Goal: Transaction & Acquisition: Purchase product/service

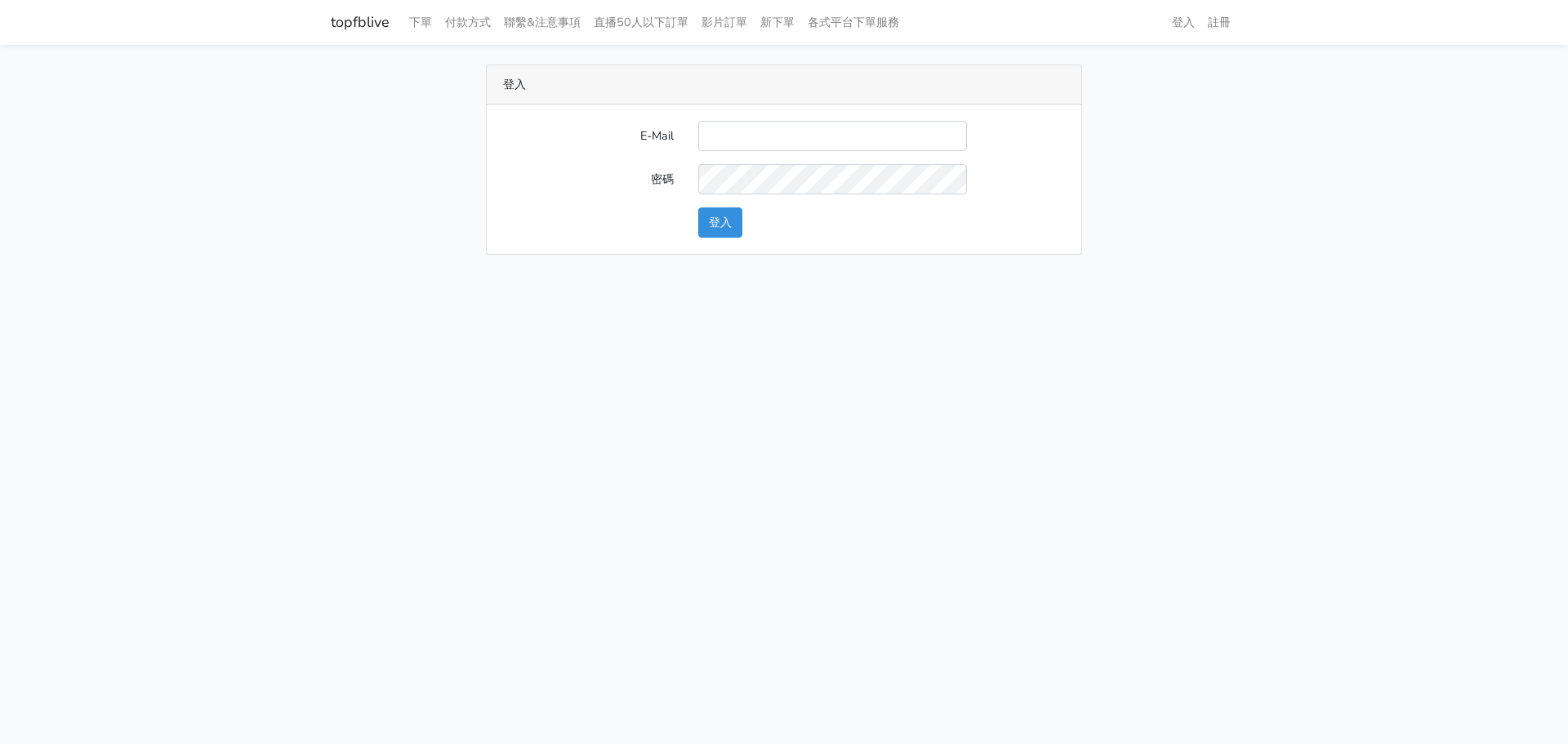
click at [763, 133] on input "E-Mail" at bounding box center [832, 136] width 268 height 31
type input "chaochen.hung@gmail.com"
click at [718, 222] on button "登入" at bounding box center [720, 222] width 45 height 31
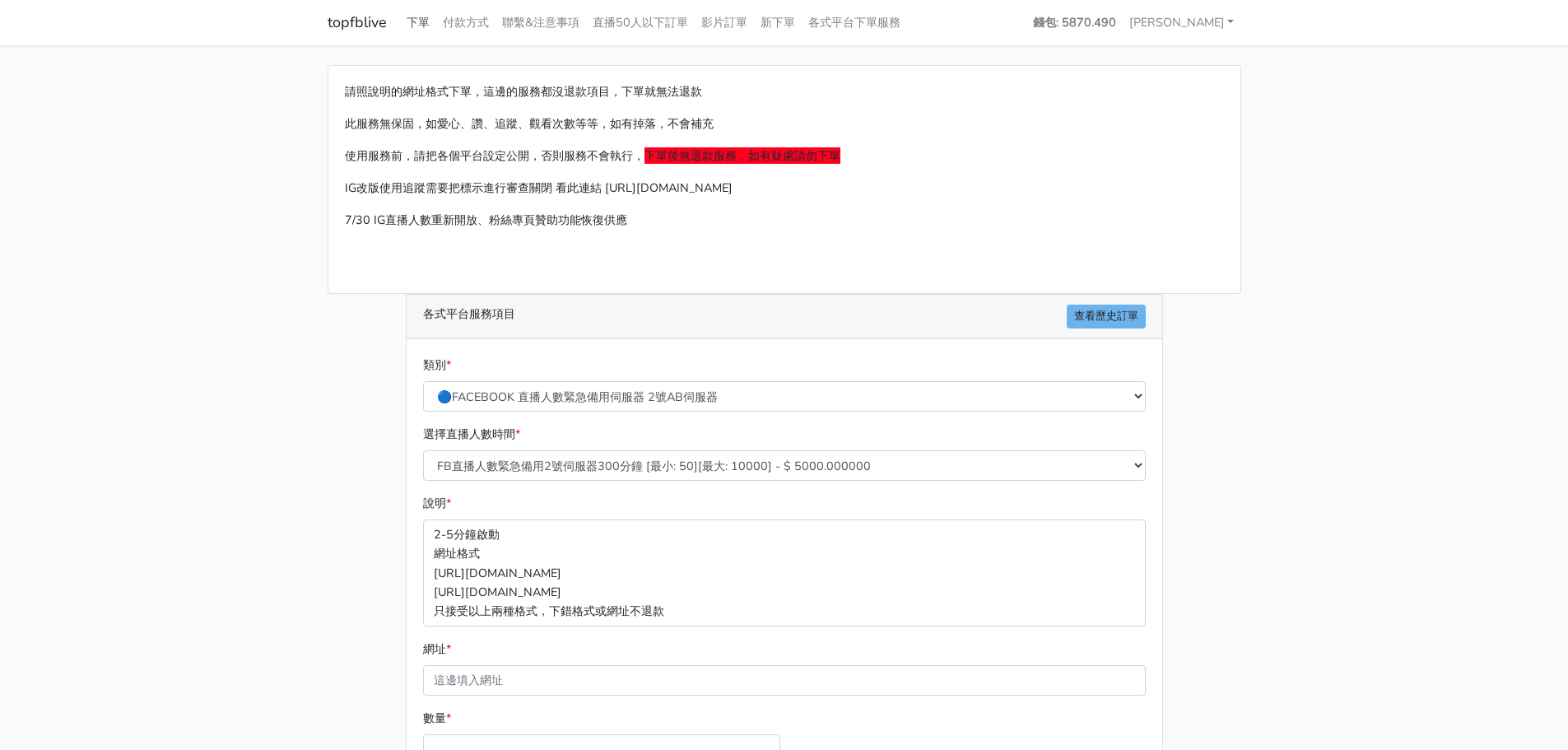
click at [414, 26] on link "下單" at bounding box center [418, 23] width 36 height 32
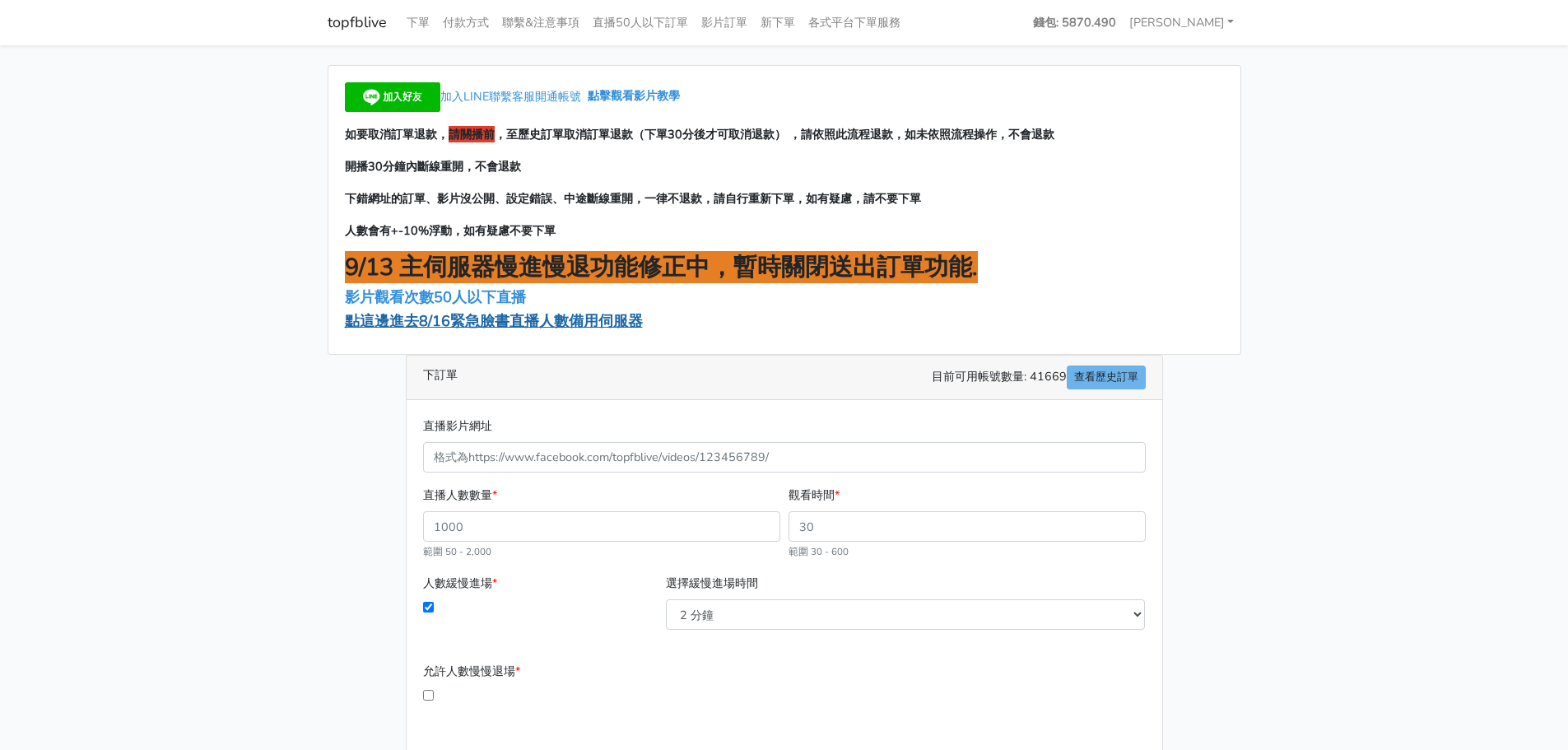
click at [427, 322] on span "點這邊進去8/16緊急臉書直播人數備用伺服器" at bounding box center [494, 322] width 298 height 20
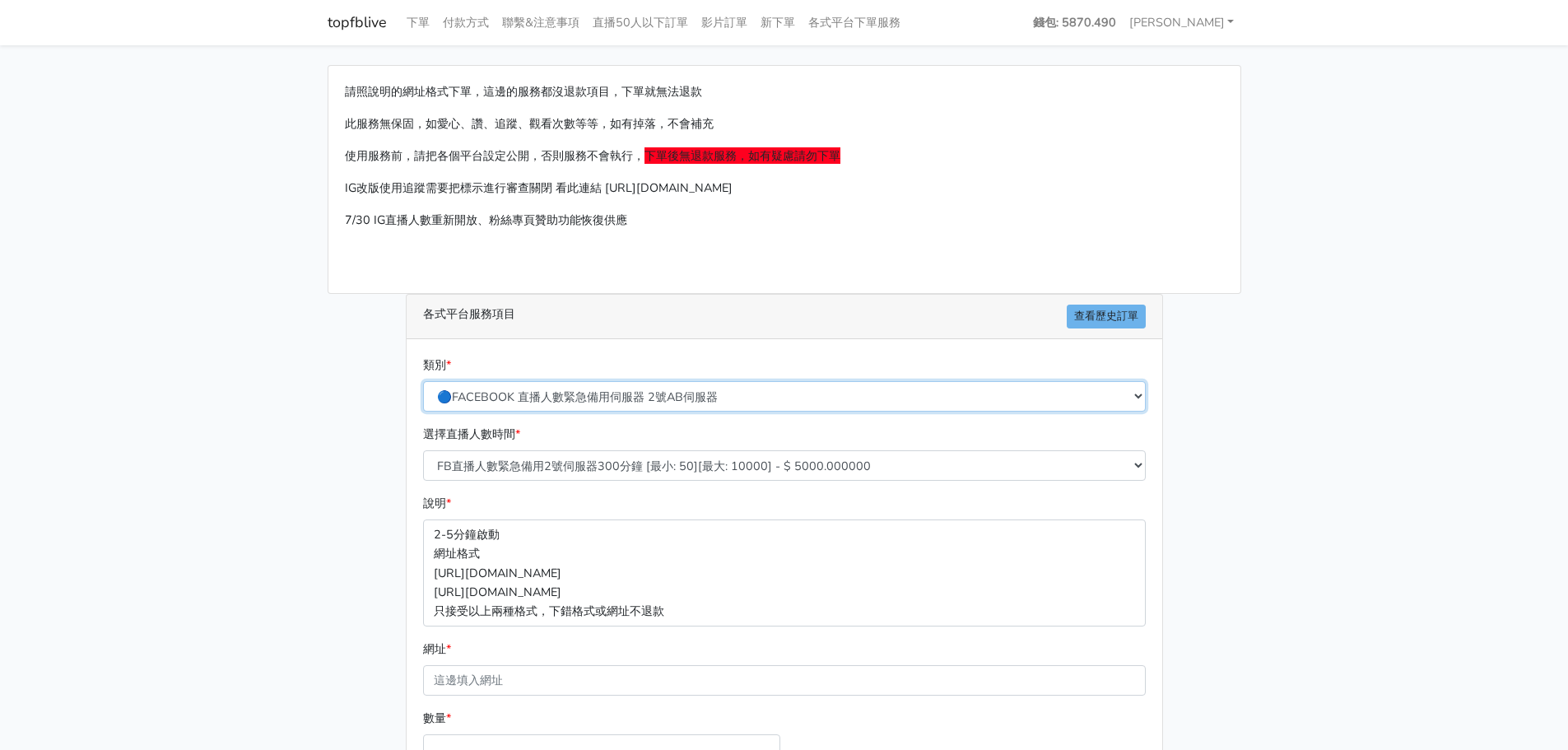
click at [590, 396] on select "🔵FACEBOOK 直播人數緊急備用伺服器 2號AB伺服器 🔵FACEBOOK 網軍專用貼文留言 安全保密 🔵9/30 FACEBOOK 直播人數緩慢進場緩慢…" at bounding box center [784, 396] width 723 height 31
select select "🔵9/30 FACEBOOK 直播人數緩慢進場緩慢退場 台灣獨家"
click at [423, 381] on select "🔵FACEBOOK 直播人數緊急備用伺服器 2號AB伺服器 🔵FACEBOOK 網軍專用貼文留言 安全保密 🔵9/30 FACEBOOK 直播人數緩慢進場緩慢…" at bounding box center [784, 396] width 723 height 31
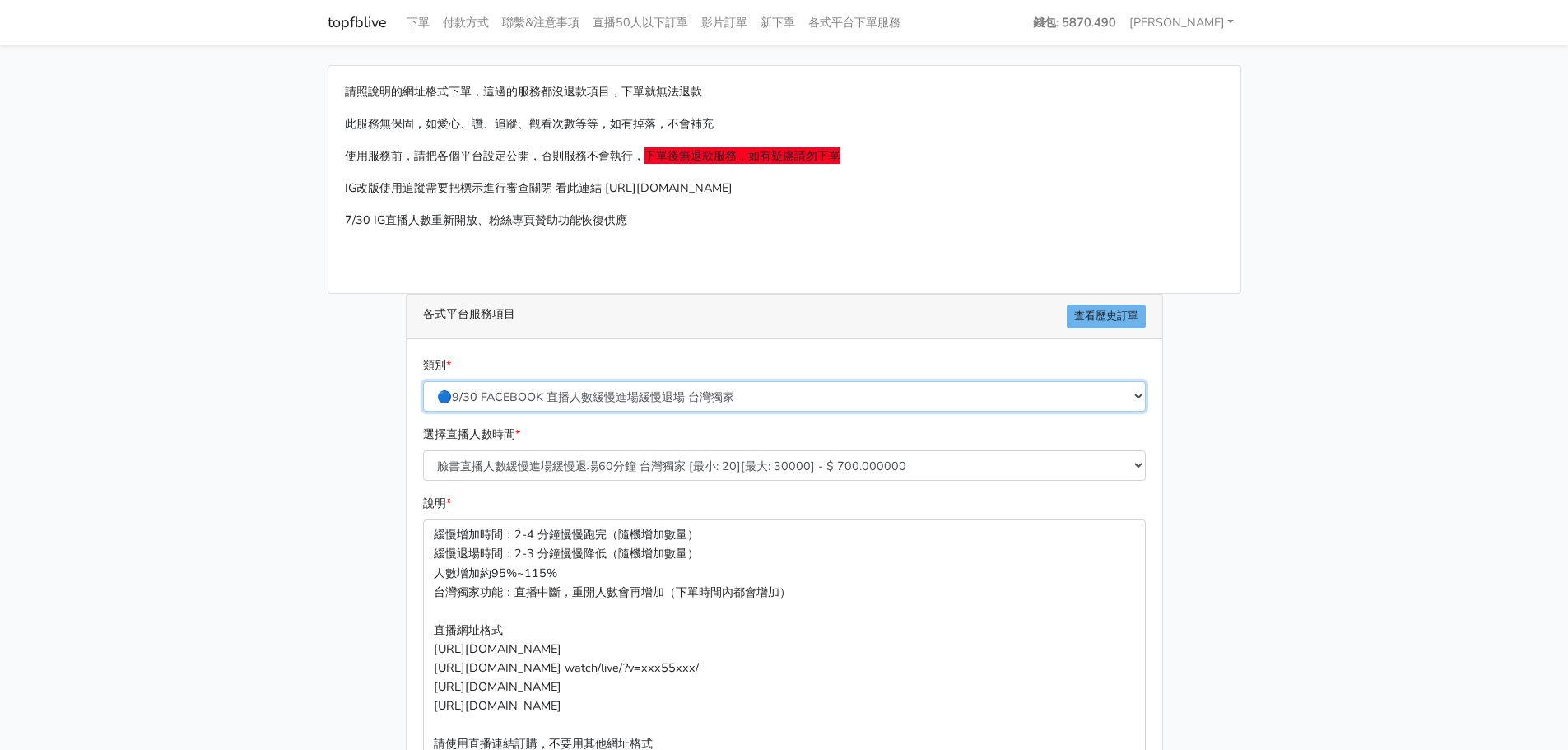
scroll to position [330, 0]
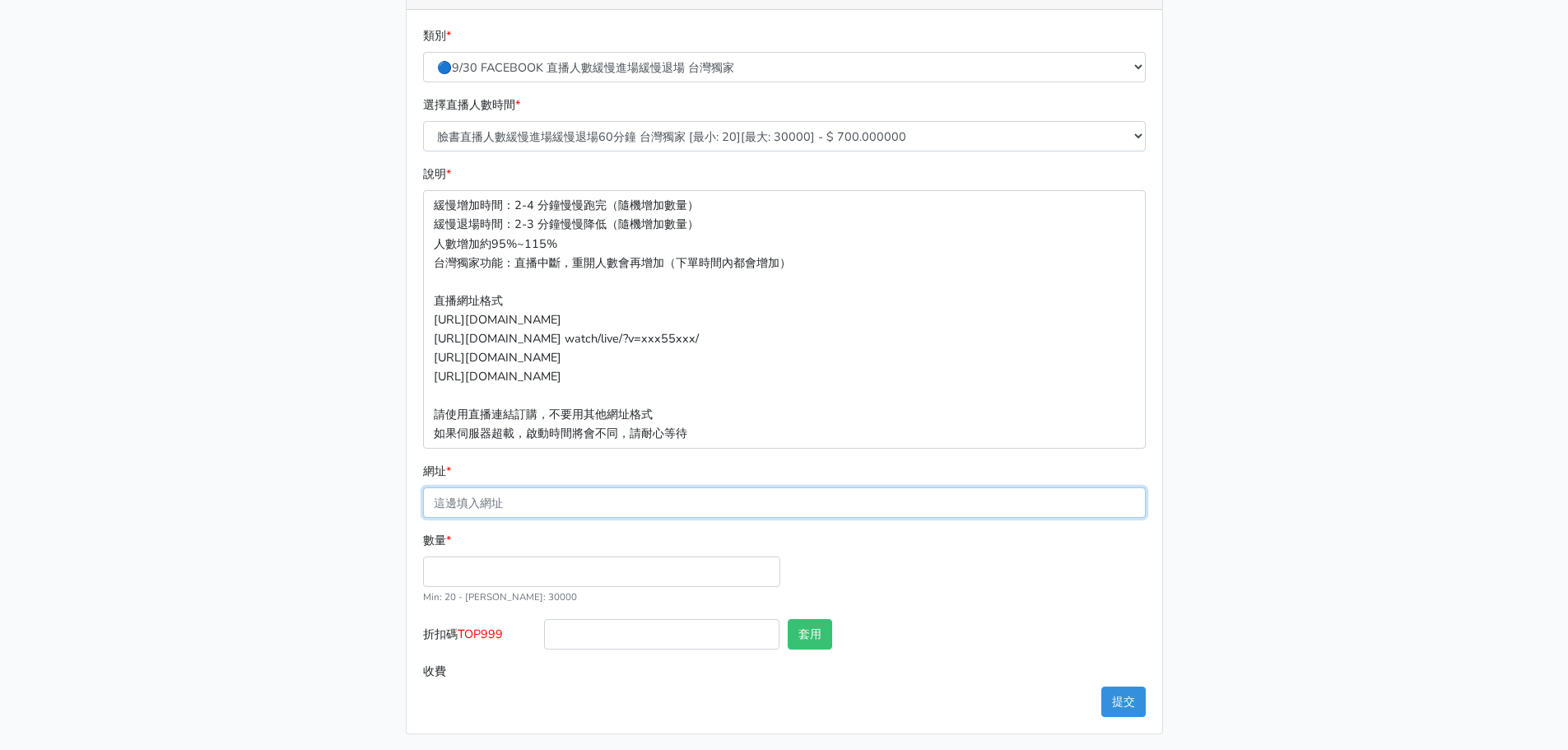
click at [497, 505] on input "網址 *" at bounding box center [784, 502] width 723 height 31
paste input "https://www.facebook.com/100070262841432/videos/24199801629686090"
type input "https://www.facebook.com/100070262841432/videos/24199801629686090"
click at [515, 575] on input "數量 *" at bounding box center [602, 572] width 357 height 31
type input "350"
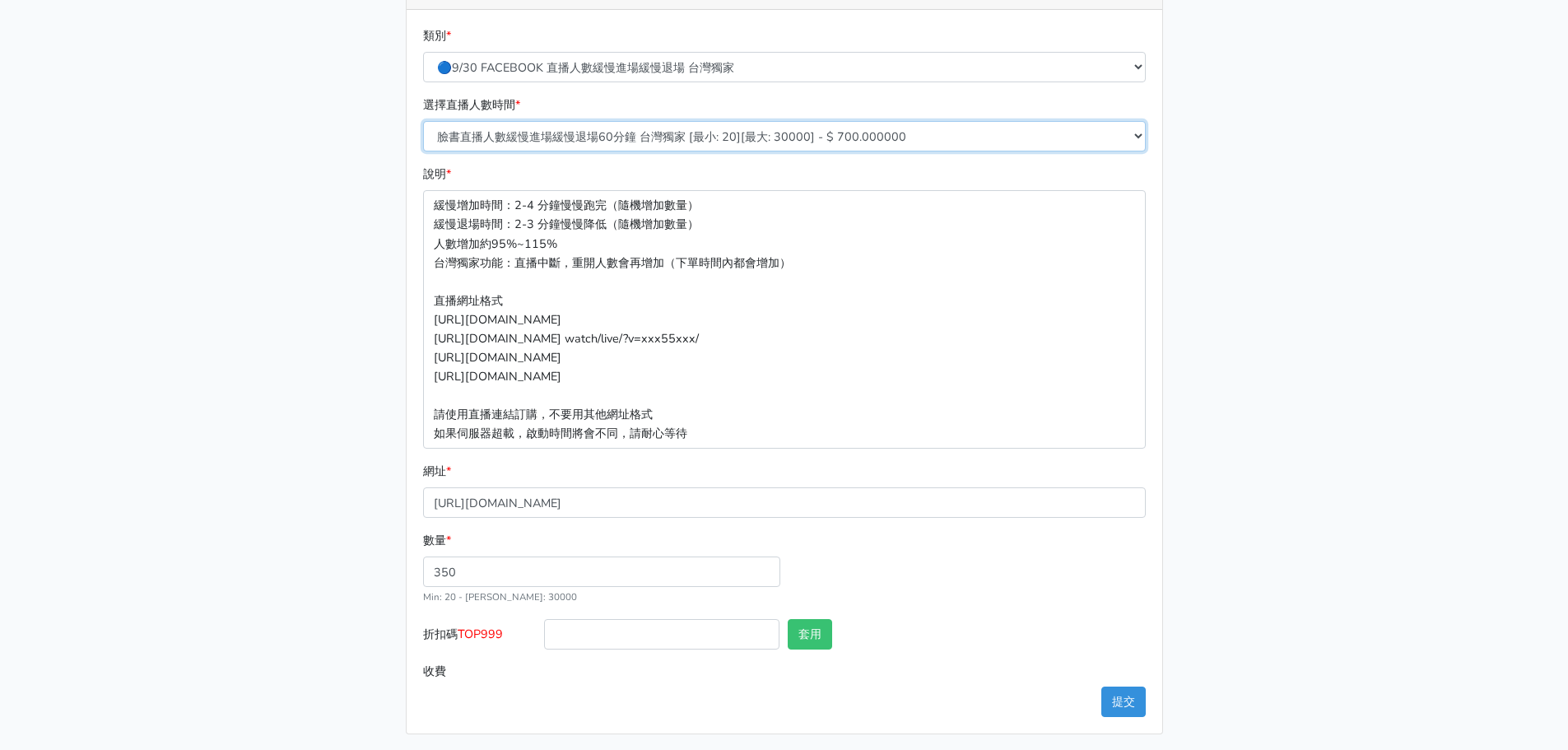
type input "245.000"
click at [670, 136] on select "臉書直播人數緩慢進場緩慢退場60分鐘 台灣獨家 [最小: 20][最大: 30000] - $ 700.000000 臉書直播人數緩慢進場緩慢退場120分鐘 …" at bounding box center [784, 136] width 723 height 31
select select "557"
click at [423, 121] on select "臉書直播人數緩慢進場緩慢退場60分鐘 台灣獨家 [最小: 20][最大: 30000] - $ 700.000000 臉書直播人數緩慢進場緩慢退場120分鐘 …" at bounding box center [784, 136] width 723 height 31
type input "612.500"
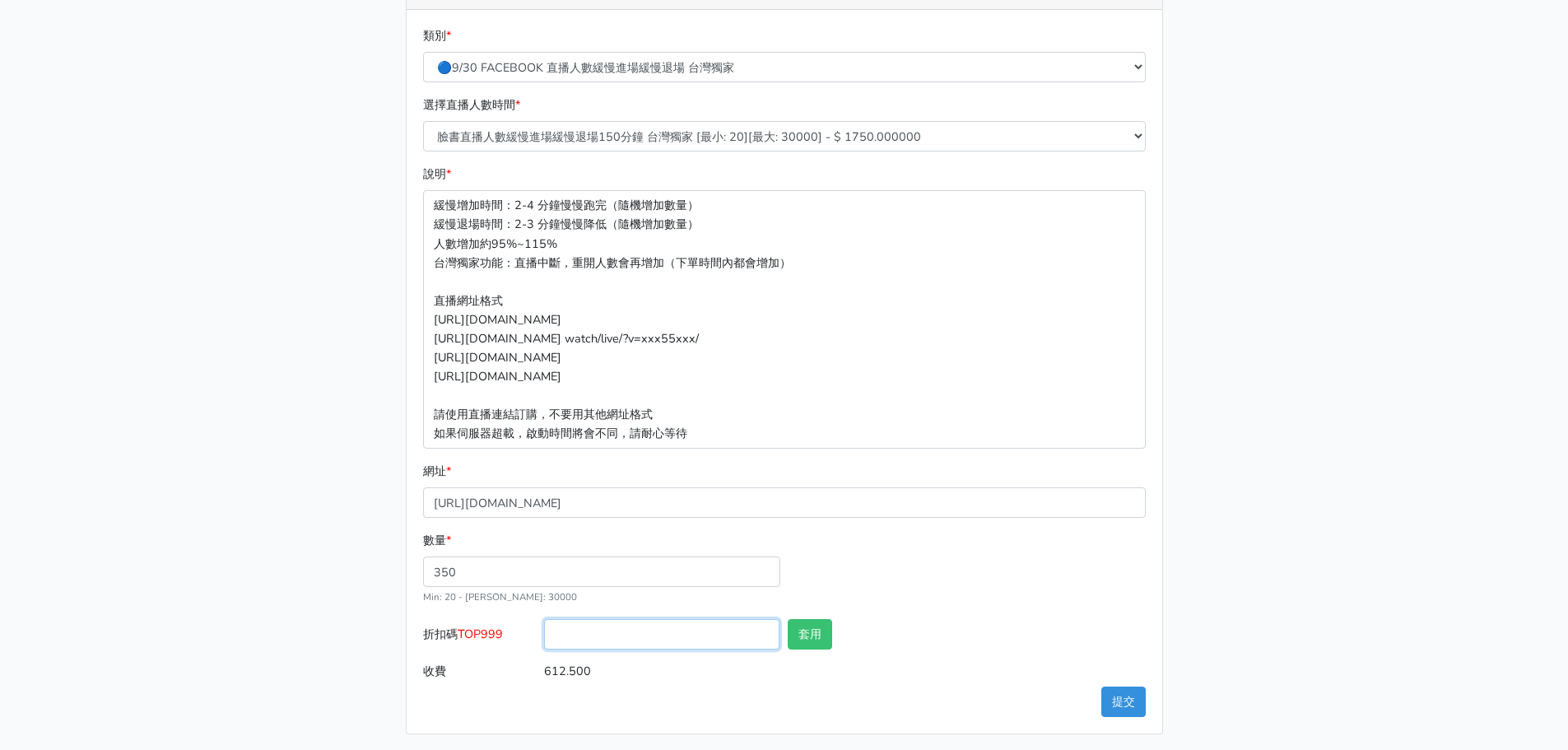
click at [604, 639] on input "折扣碼 TOP999" at bounding box center [662, 634] width 236 height 31
type input "TOP999"
click at [220, 272] on main "請照說明的網址格式下單，這邊的服務都沒退款項目，下單就無法退款 此服務無保固，如愛心、讚、追蹤、觀看次數等等，如有掉落，不會補充 使用服務前，請把各個平台設定…" at bounding box center [784, 235] width 1568 height 1039
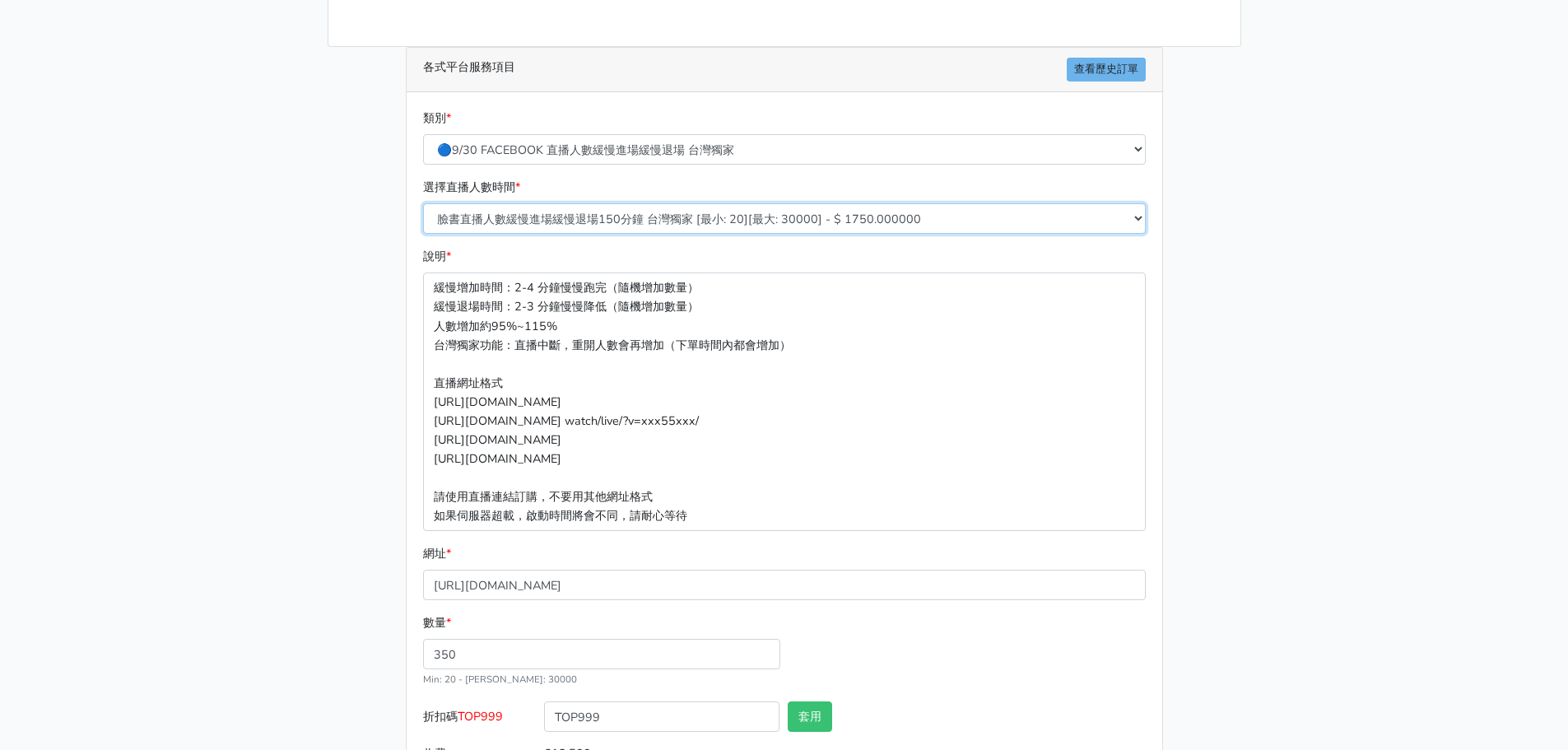
click at [543, 216] on select "臉書直播人數緩慢進場緩慢退場60分鐘 台灣獨家 [最小: 20][最大: 30000] - $ 700.000000 臉書直播人數緩慢進場緩慢退場120分鐘 …" at bounding box center [784, 219] width 723 height 31
click at [423, 204] on select "臉書直播人數緩慢進場緩慢退場60分鐘 台灣獨家 [最小: 20][最大: 30000] - $ 700.000000 臉書直播人數緩慢進場緩慢退場120分鐘 …" at bounding box center [784, 219] width 723 height 31
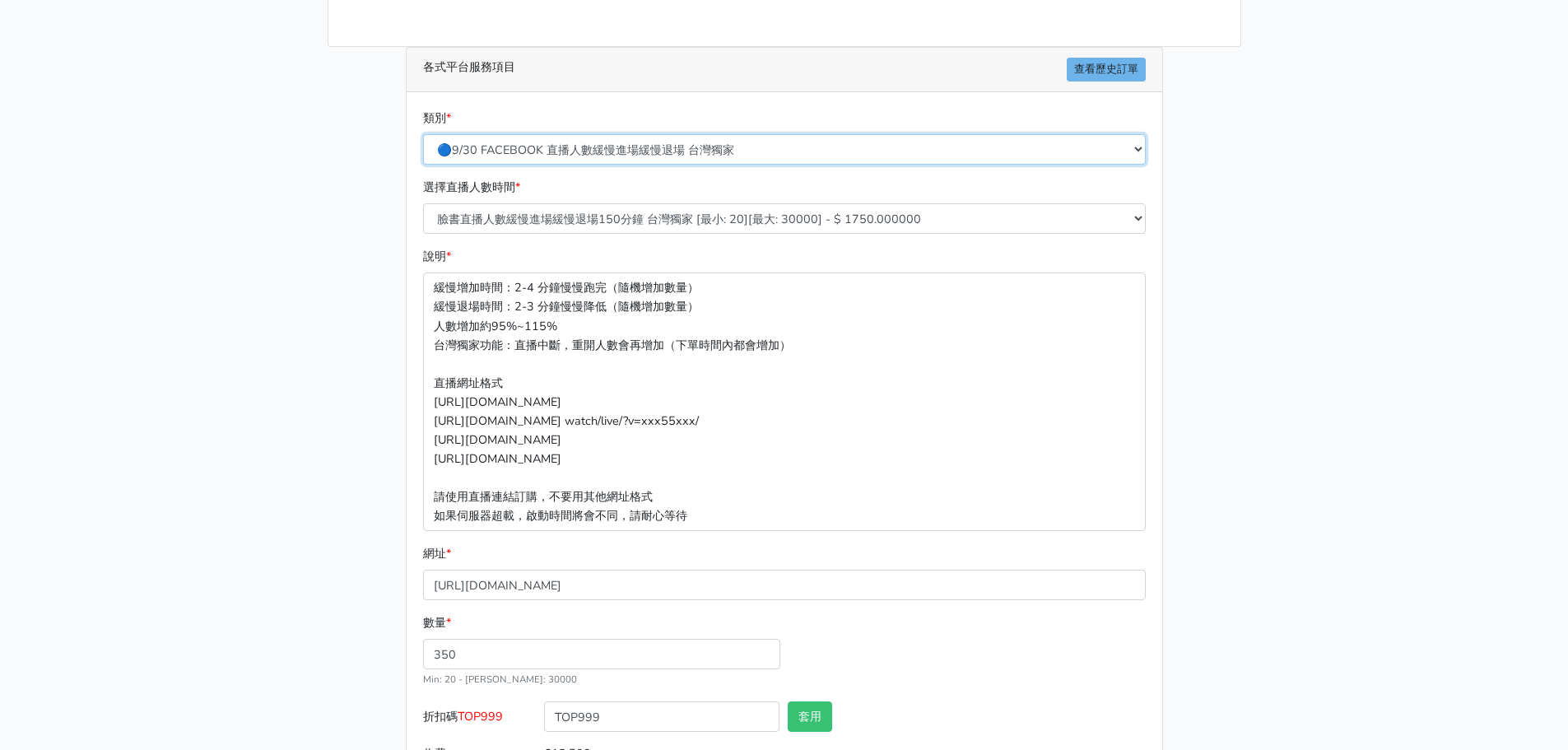
click at [538, 148] on select "🔵FACEBOOK 直播人數緊急備用伺服器 2號AB伺服器 🔵FACEBOOK 網軍專用貼文留言 安全保密 🔵9/30 FACEBOOK 直播人數緩慢進場緩慢…" at bounding box center [784, 149] width 723 height 31
click at [237, 198] on main "請照說明的網址格式下單，這邊的服務都沒退款項目，下單就無法退款 此服務無保固，如愛心、讚、追蹤、觀看次數等等，如有掉落，不會補充 使用服務前，請把各個平台設定…" at bounding box center [784, 318] width 1568 height 1039
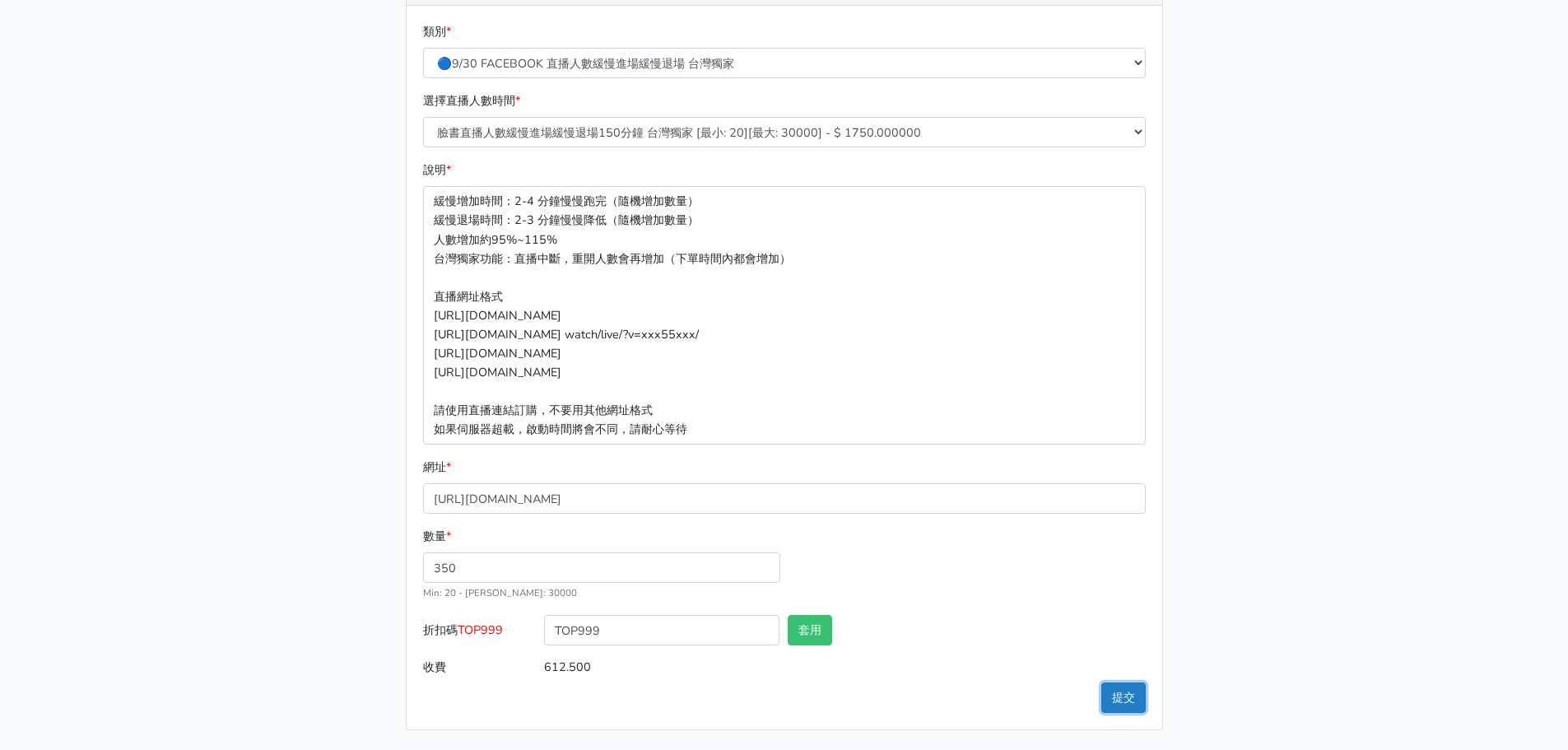
click at [1128, 698] on button "提交" at bounding box center [1123, 698] width 45 height 31
